Goal: Information Seeking & Learning: Learn about a topic

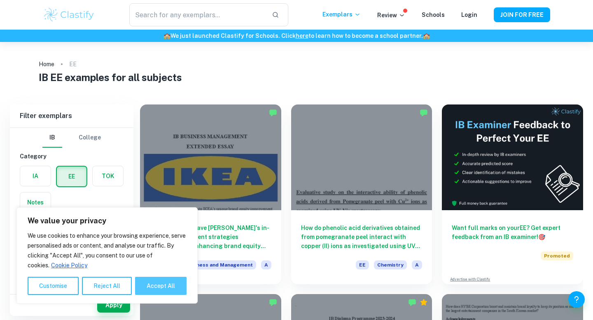
click at [171, 279] on button "Accept All" at bounding box center [160, 286] width 51 height 18
checkbox input "true"
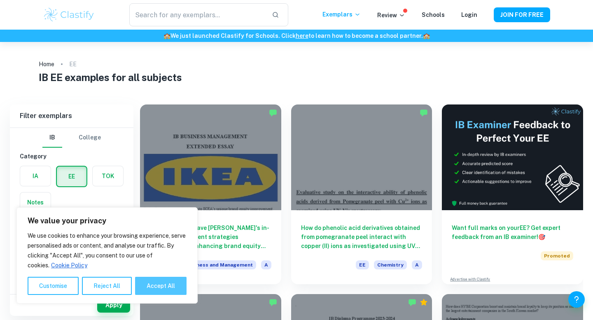
checkbox input "true"
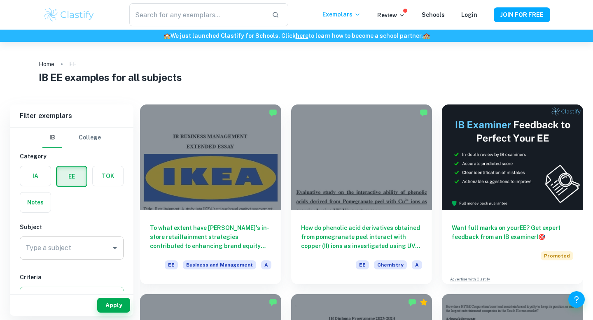
click at [93, 254] on input "Type a subject" at bounding box center [65, 248] width 84 height 16
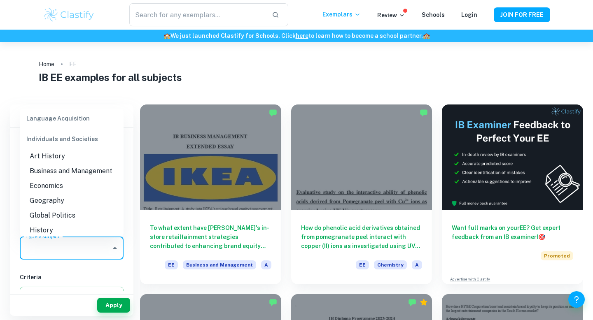
scroll to position [714, 0]
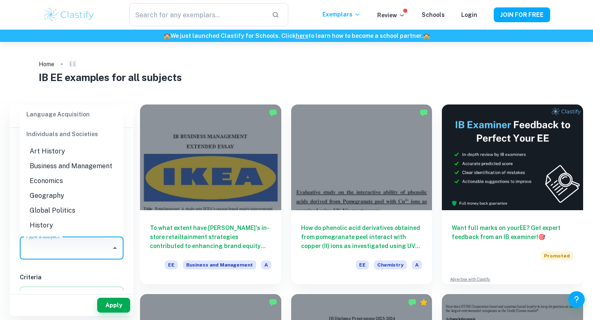
click at [65, 181] on li "Economics" at bounding box center [72, 181] width 104 height 15
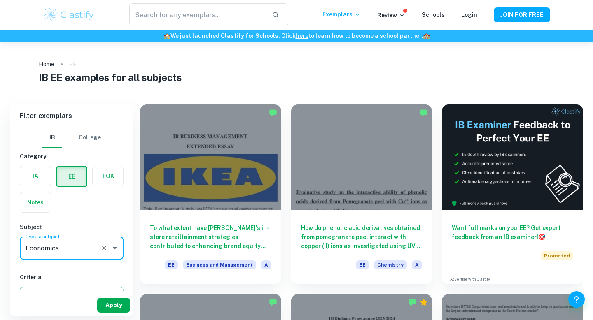
click at [121, 302] on button "Apply" at bounding box center [113, 305] width 33 height 15
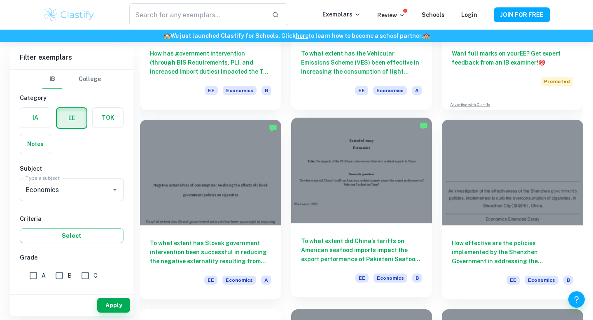
scroll to position [175, 0]
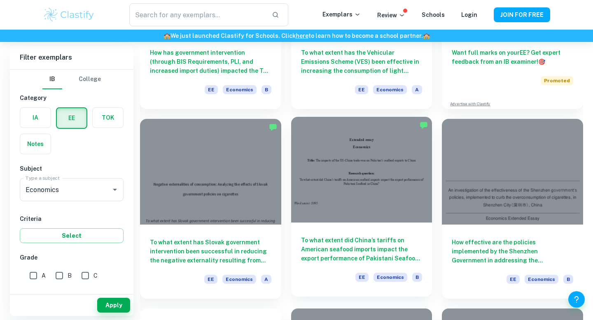
click at [346, 251] on h6 "To what extent did China’s tariffs on American seafood imports impact the expor…" at bounding box center [361, 249] width 121 height 27
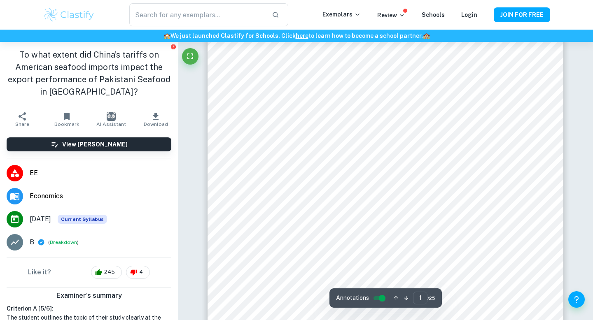
scroll to position [144, 0]
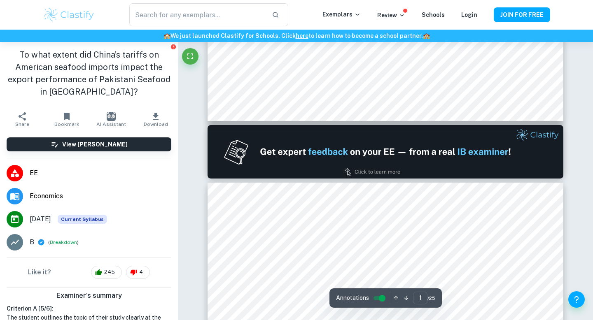
type input "2"
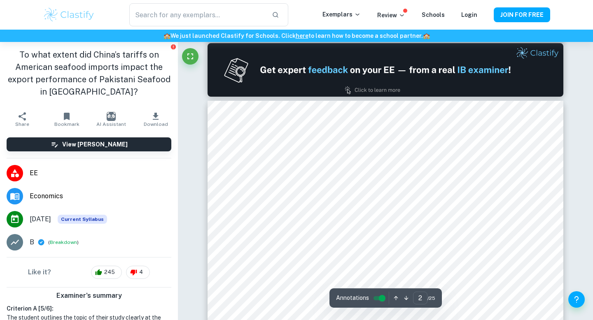
scroll to position [473, 0]
